Goal: Information Seeking & Learning: Learn about a topic

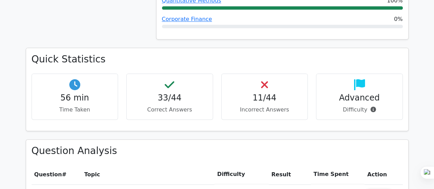
scroll to position [438, 0]
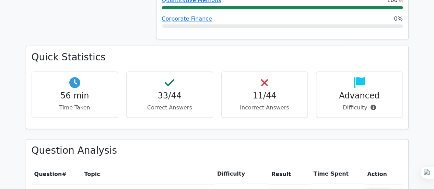
click at [227, 100] on div "Quick Statistics 56 min Time Taken 33/44 Correct Answers 11/44 Incorrect Answer…" at bounding box center [217, 87] width 382 height 82
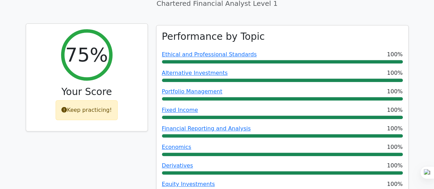
scroll to position [234, 0]
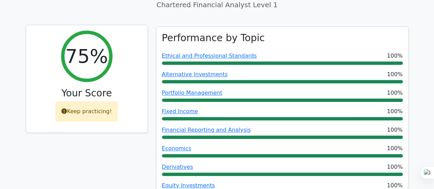
click at [84, 102] on div "Keep practicing!" at bounding box center [87, 112] width 62 height 20
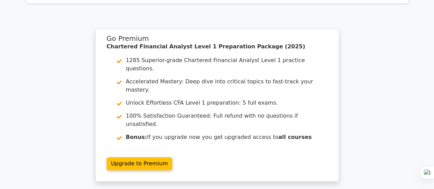
scroll to position [1769, 0]
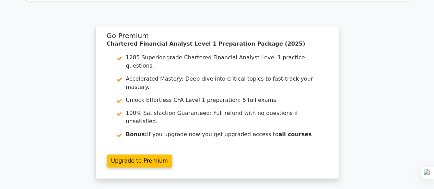
scroll to position [1769, 0]
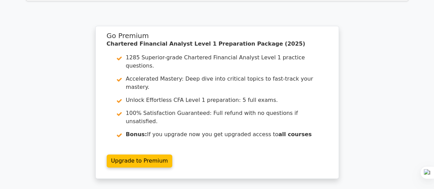
scroll to position [1769, 0]
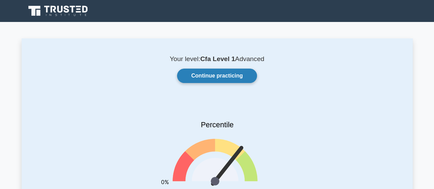
click at [244, 80] on link "Continue practicing" at bounding box center [217, 76] width 80 height 14
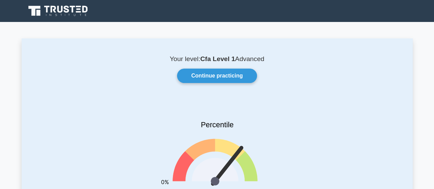
scroll to position [67, 0]
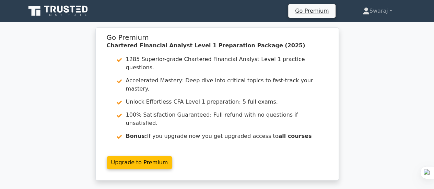
scroll to position [1504, 0]
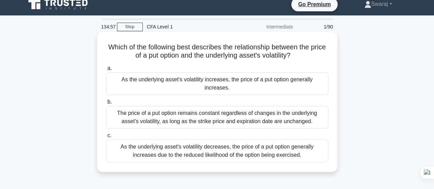
scroll to position [14, 0]
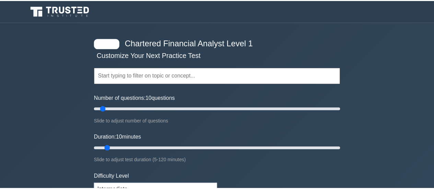
scroll to position [1156, 0]
